Goal: Register for event/course

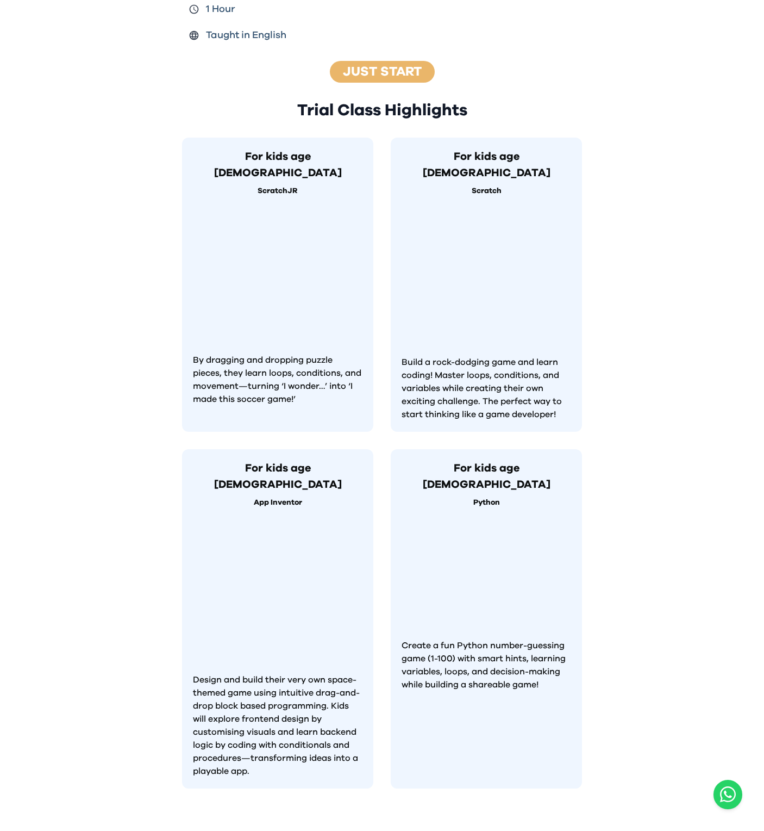
scroll to position [705, 0]
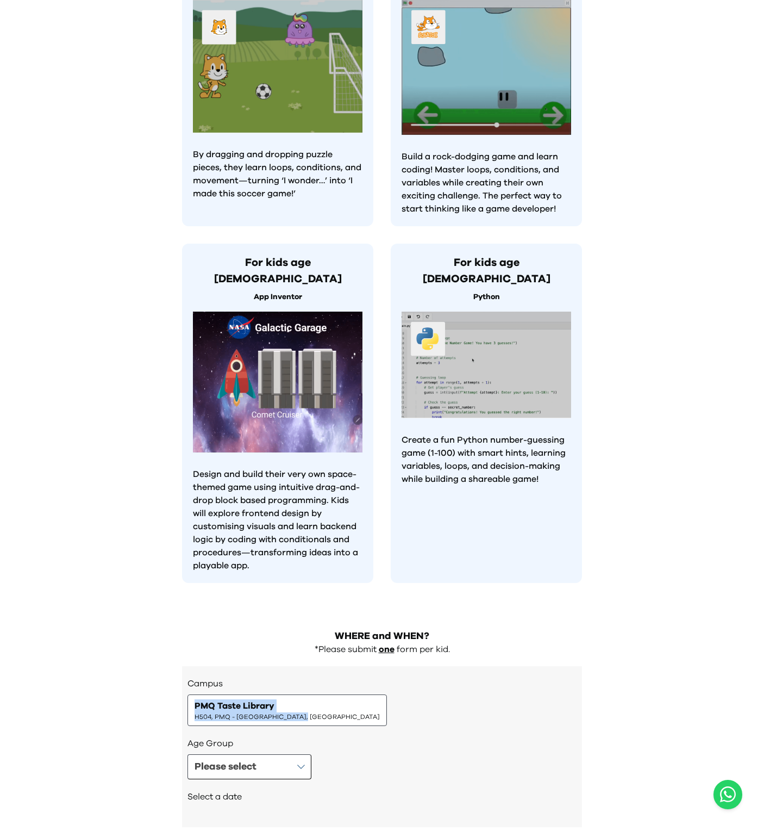
drag, startPoint x: 186, startPoint y: 643, endPoint x: 298, endPoint y: 655, distance: 112.1
click at [298, 666] on div "Campus PMQ Taste Library H504, PMQ - [GEOGRAPHIC_DATA], Central Age Group Pleas…" at bounding box center [382, 746] width 400 height 161
copy div "PMQ Taste Library H504, PMQ - [GEOGRAPHIC_DATA], [GEOGRAPHIC_DATA]"
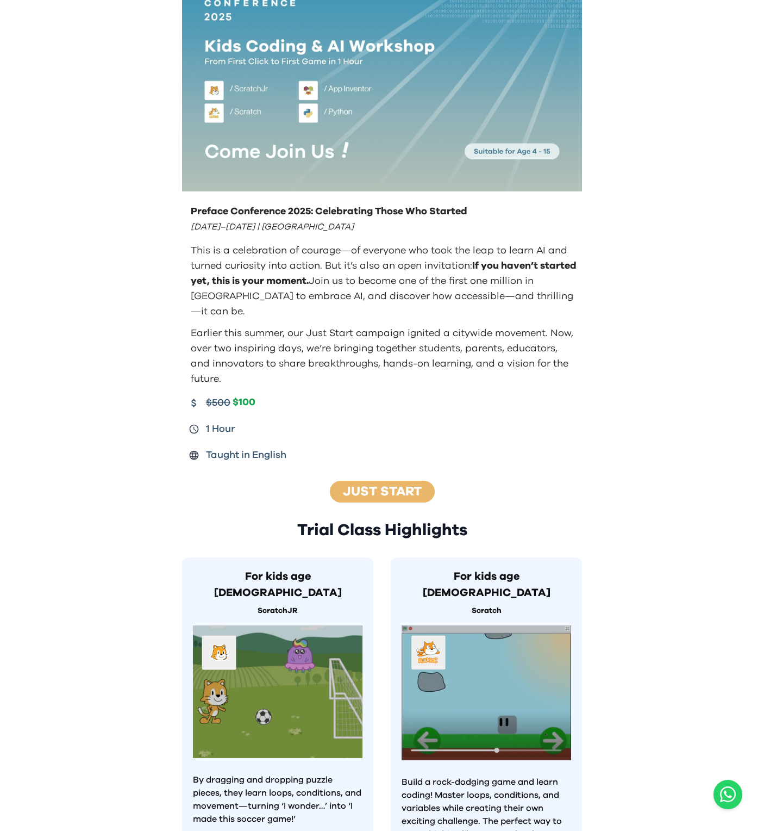
scroll to position [0, 0]
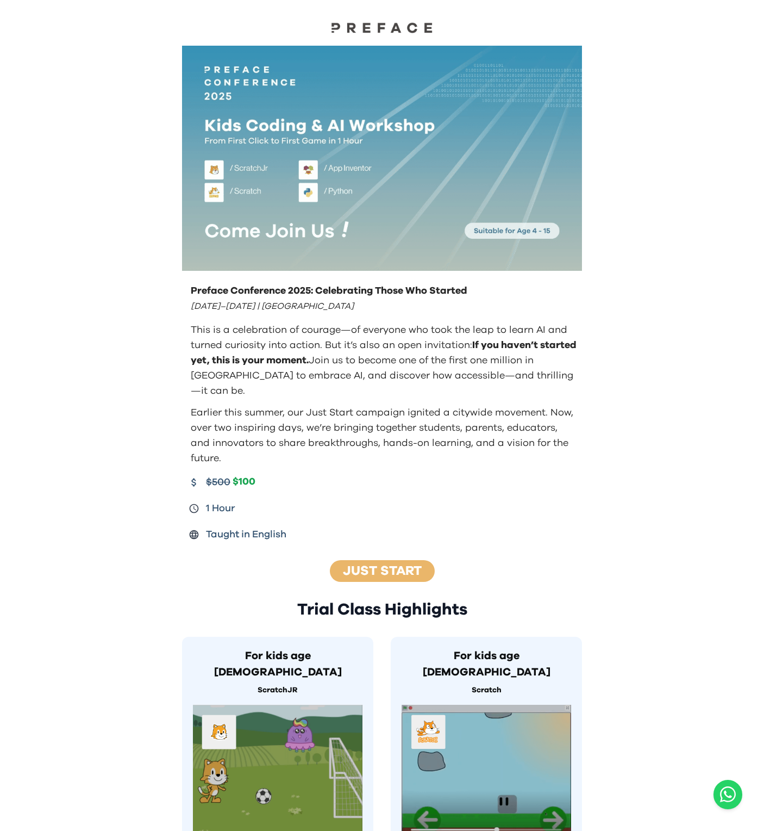
click at [479, 369] on p "This is a celebration of courage—of everyone who took the leap to learn AI and …" at bounding box center [384, 360] width 387 height 76
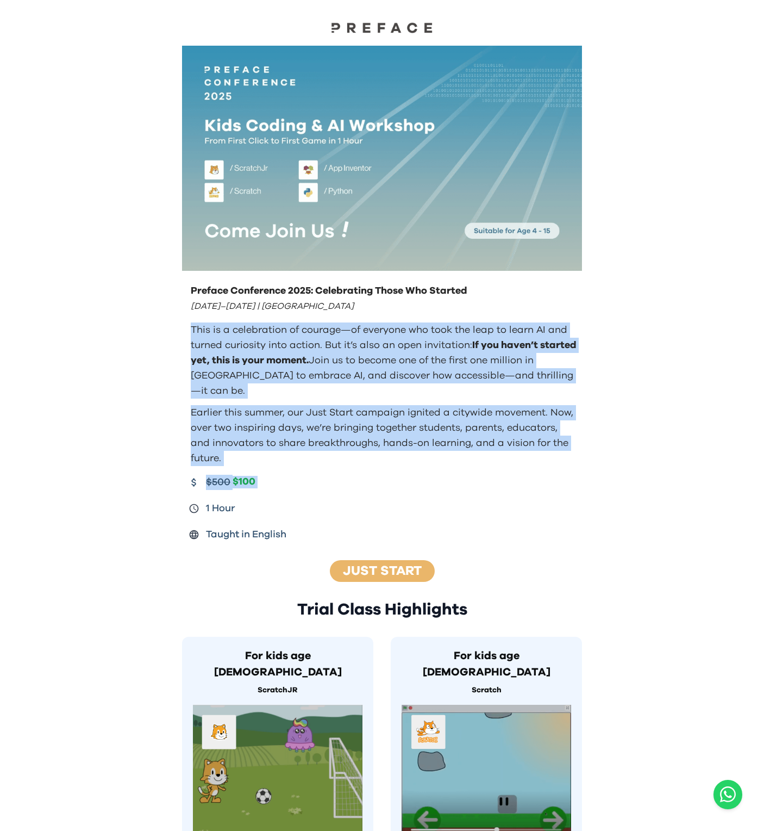
drag, startPoint x: 479, startPoint y: 369, endPoint x: 538, endPoint y: 465, distance: 113.0
click at [538, 465] on div "Preface Conference 2025: Celebrating Those Who Started [DATE]–[DATE] | [GEOGRAP…" at bounding box center [382, 412] width 418 height 267
click at [538, 475] on div "$500 $100" at bounding box center [383, 482] width 389 height 15
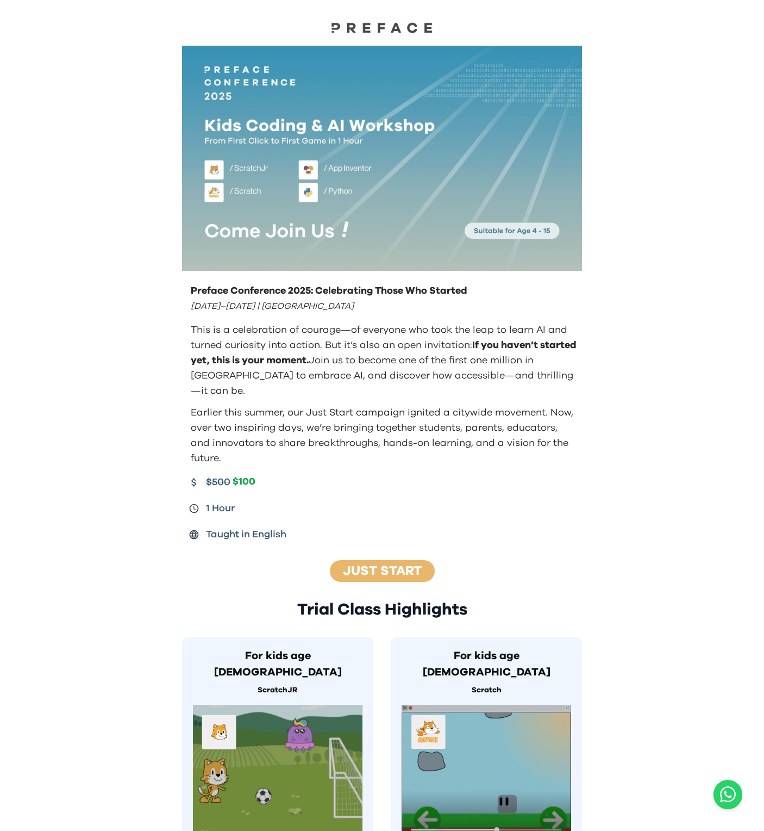
click at [538, 475] on div "$500 $100" at bounding box center [383, 482] width 389 height 15
drag, startPoint x: 538, startPoint y: 465, endPoint x: 556, endPoint y: 493, distance: 33.2
click at [556, 493] on div "$500 $100 1 Hour Taught in English" at bounding box center [383, 508] width 389 height 67
click at [558, 505] on div "$500 $100 1 Hour Taught in English" at bounding box center [383, 508] width 389 height 67
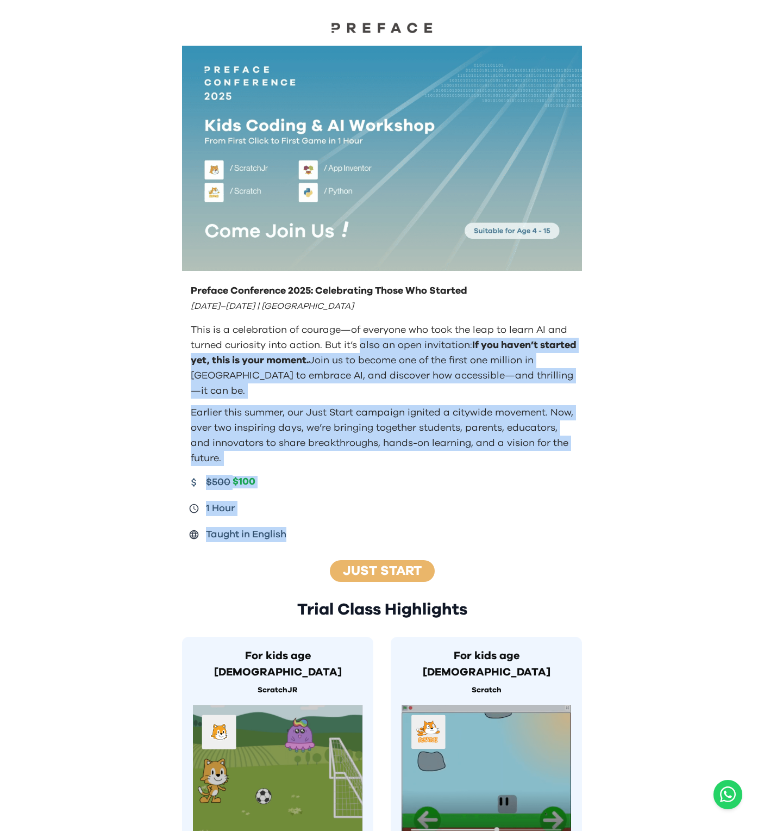
drag, startPoint x: 558, startPoint y: 505, endPoint x: 369, endPoint y: 338, distance: 252.4
click at [369, 338] on div "Preface Conference 2025: Celebrating Those Who Started [DATE]–[DATE] | [GEOGRAP…" at bounding box center [382, 412] width 418 height 267
click at [369, 338] on p "This is a celebration of courage—of everyone who took the leap to learn AI and …" at bounding box center [384, 360] width 387 height 76
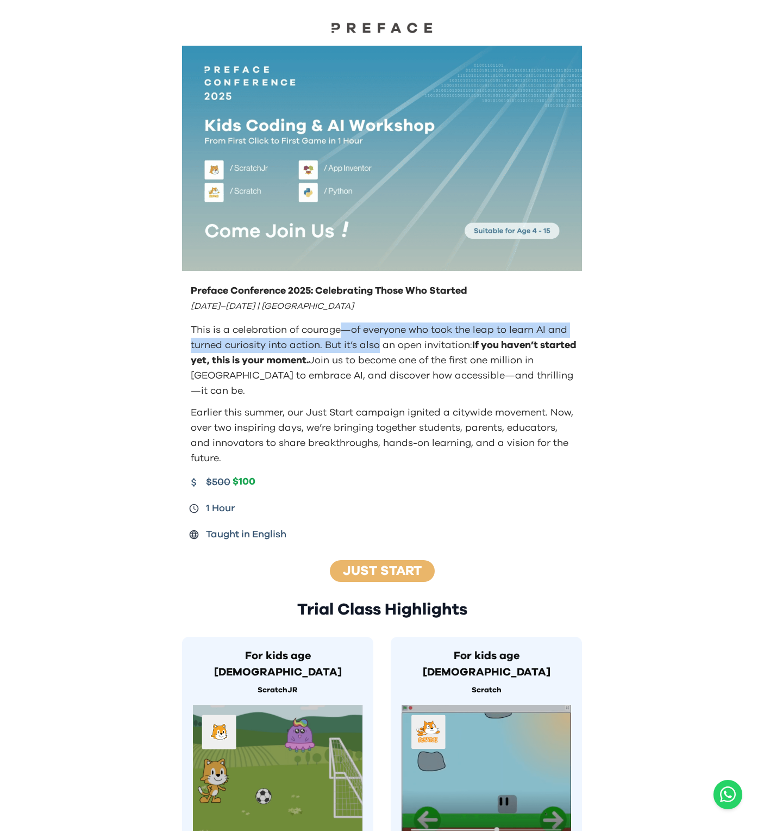
drag, startPoint x: 369, startPoint y: 338, endPoint x: 333, endPoint y: 319, distance: 40.1
click at [333, 322] on p "This is a celebration of courage—of everyone who took the leap to learn AI and …" at bounding box center [384, 360] width 387 height 76
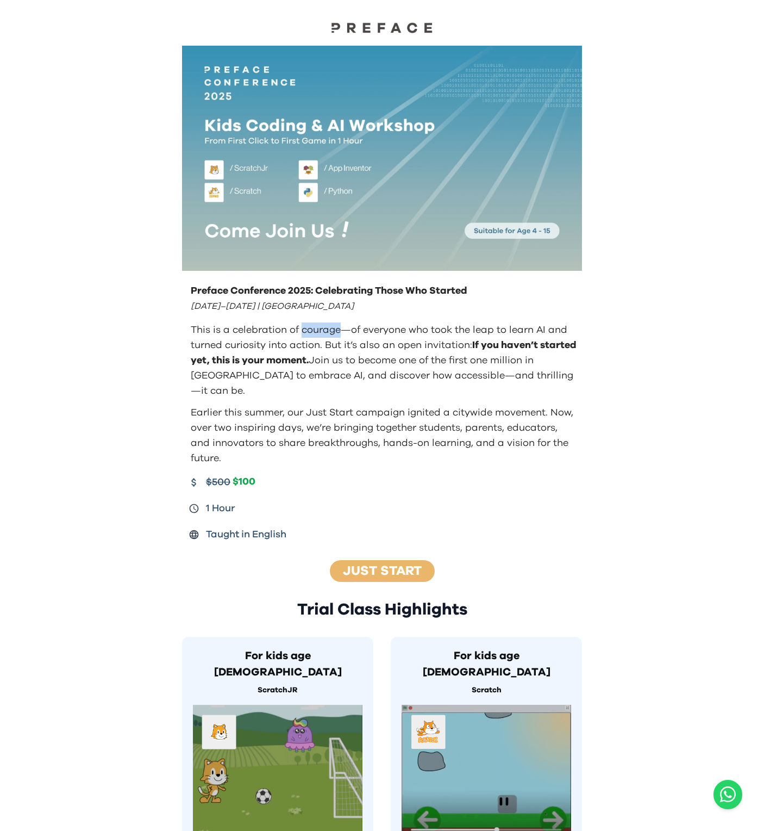
click at [333, 322] on p "This is a celebration of courage—of everyone who took the leap to learn AI and …" at bounding box center [384, 360] width 387 height 76
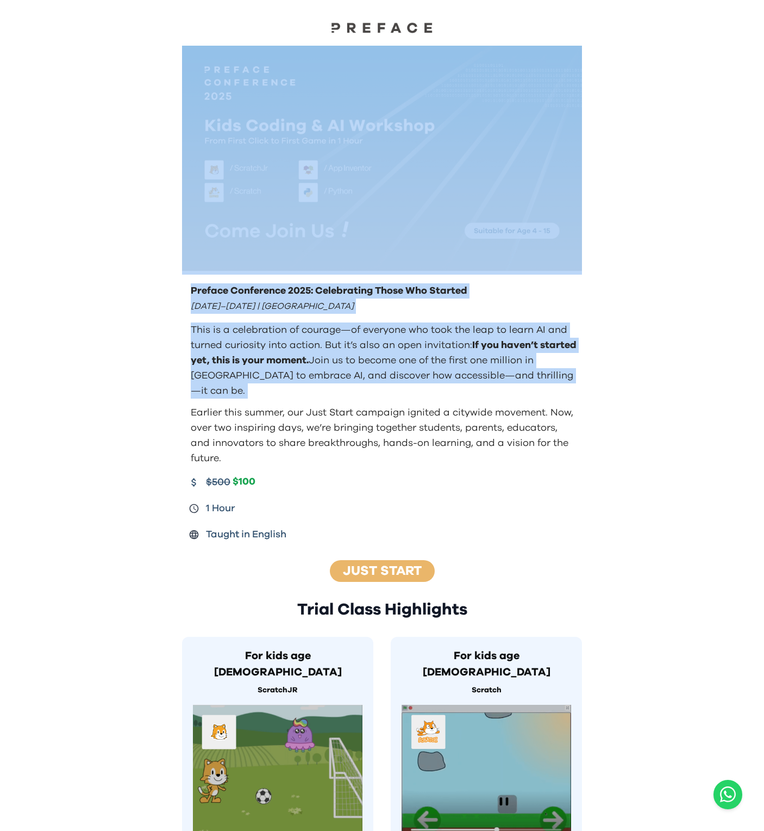
drag, startPoint x: 333, startPoint y: 319, endPoint x: 251, endPoint y: 244, distance: 112.0
click at [251, 244] on div "Preface Conference 2025: Celebrating Those Who Started [DATE]–[DATE] | [GEOGRAP…" at bounding box center [382, 684] width 418 height 1277
click at [403, 375] on p "This is a celebration of courage—of everyone who took the leap to learn AI and …" at bounding box center [384, 360] width 387 height 76
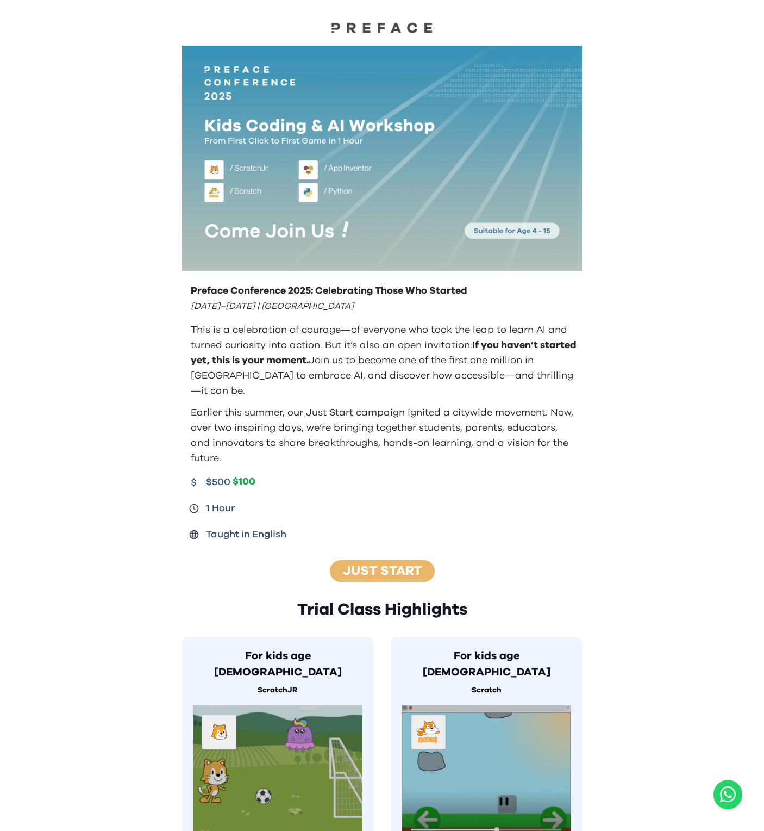
click at [503, 409] on p "Earlier this summer, our Just Start campaign ignited a citywide movement. Now, …" at bounding box center [384, 435] width 387 height 61
